Goal: Find specific page/section: Find specific page/section

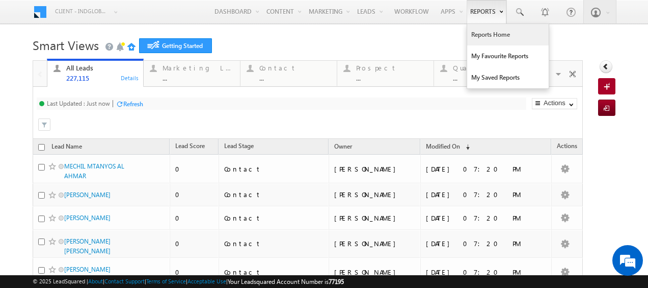
click at [482, 40] on link "Reports Home" at bounding box center [508, 34] width 82 height 21
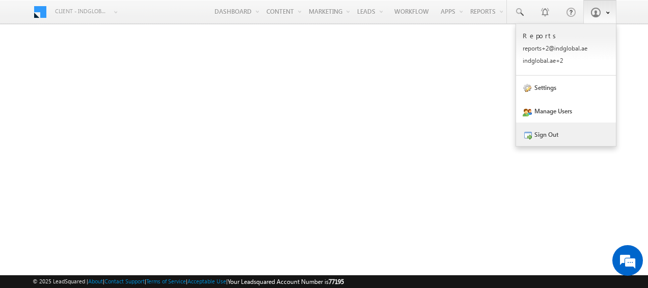
click at [551, 129] on link "Sign Out" at bounding box center [566, 133] width 100 height 23
